Goal: Information Seeking & Learning: Understand process/instructions

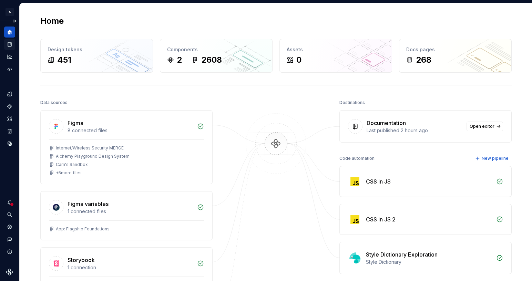
click at [10, 44] on icon "Documentation" at bounding box center [9, 44] width 3 height 4
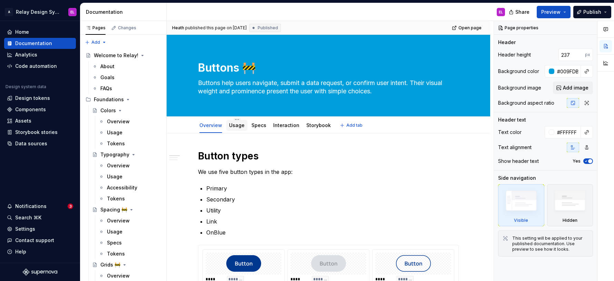
click at [236, 123] on link "Usage" at bounding box center [237, 125] width 16 height 6
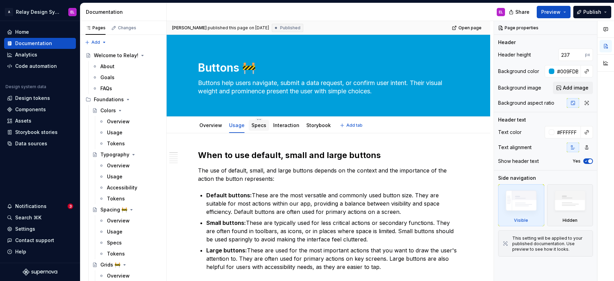
click at [253, 125] on link "Specs" at bounding box center [258, 125] width 15 height 6
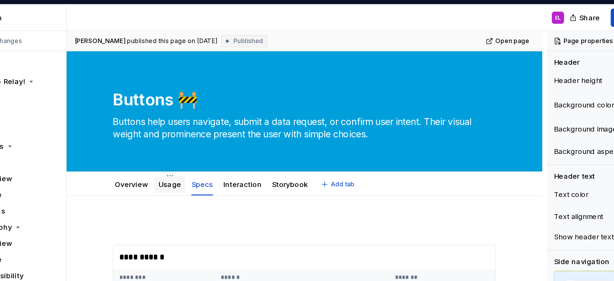
click at [235, 124] on link "Usage" at bounding box center [237, 125] width 16 height 6
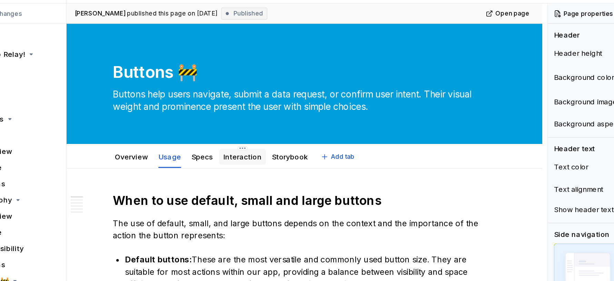
click at [280, 127] on link "Interaction" at bounding box center [286, 125] width 26 height 6
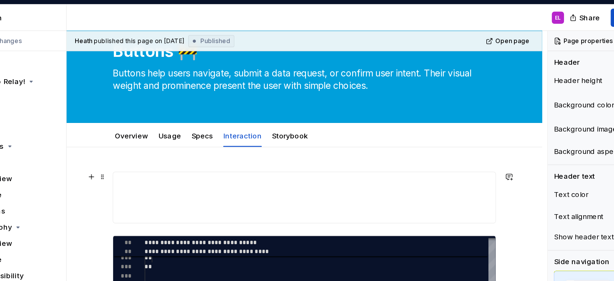
scroll to position [54, 0]
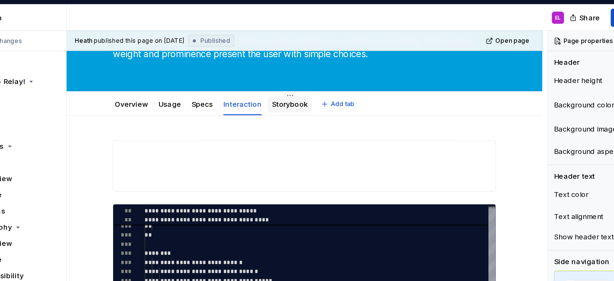
click at [315, 73] on link "Storybook" at bounding box center [318, 71] width 24 height 6
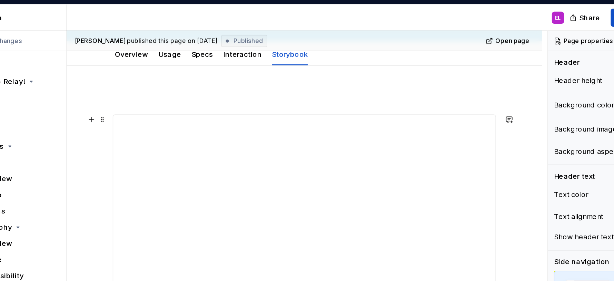
scroll to position [105, 0]
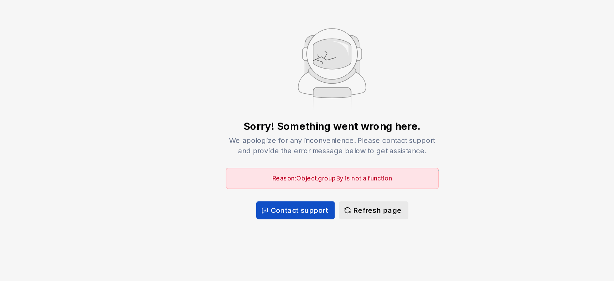
click at [372, 205] on span "Refresh page" at bounding box center [378, 204] width 33 height 7
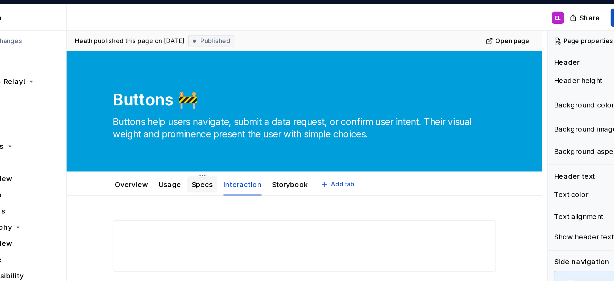
click at [255, 128] on link "Specs" at bounding box center [258, 125] width 15 height 6
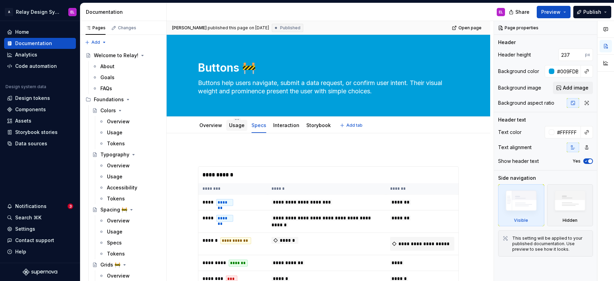
click at [234, 126] on link "Usage" at bounding box center [237, 125] width 16 height 6
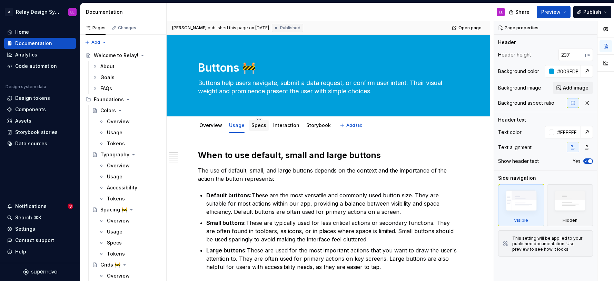
click at [255, 125] on link "Specs" at bounding box center [258, 125] width 15 height 6
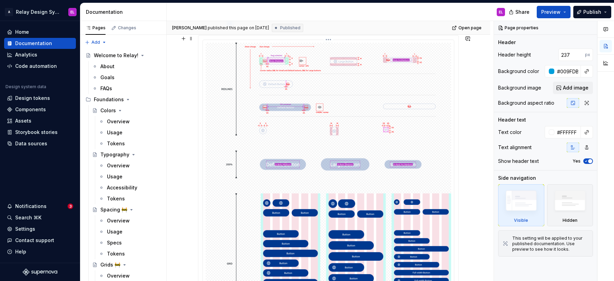
scroll to position [306, 0]
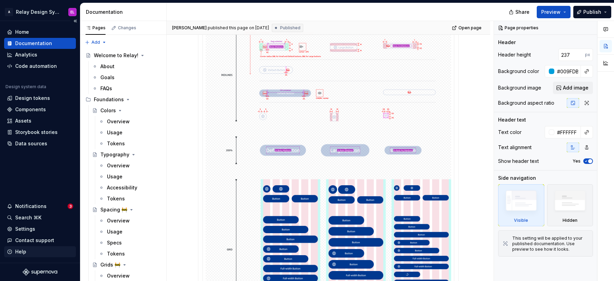
type textarea "*"
